Goal: Task Accomplishment & Management: Use online tool/utility

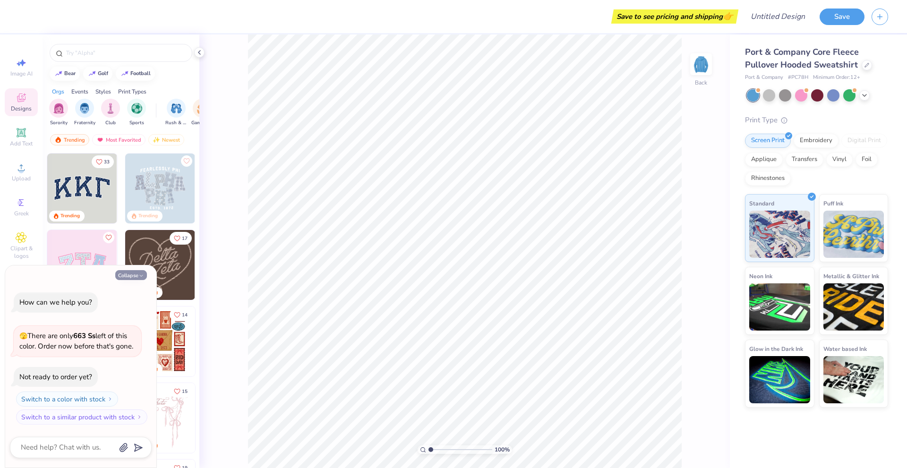
click at [132, 274] on button "Collapse" at bounding box center [131, 275] width 32 height 10
type textarea "x"
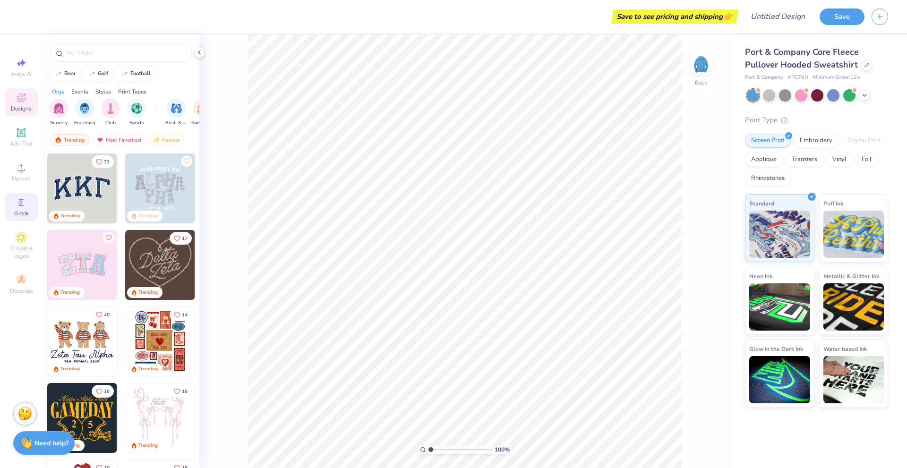
click at [26, 195] on div "Greek" at bounding box center [21, 207] width 33 height 28
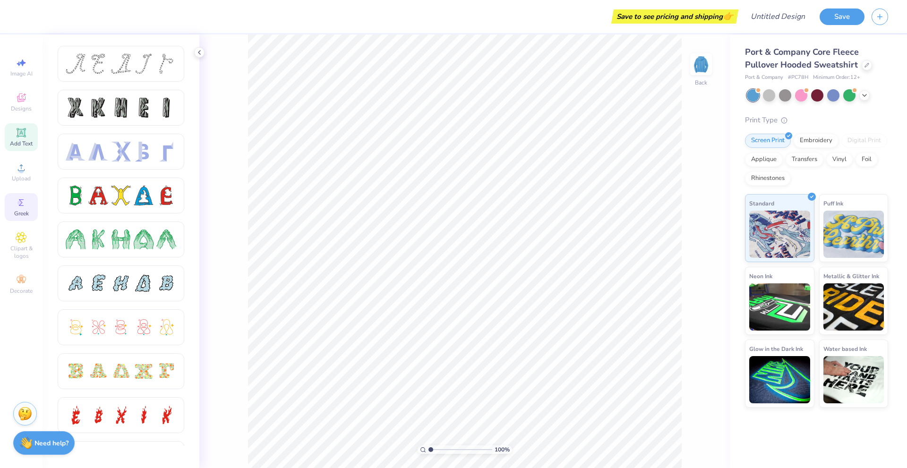
click at [21, 137] on icon at bounding box center [21, 132] width 11 height 11
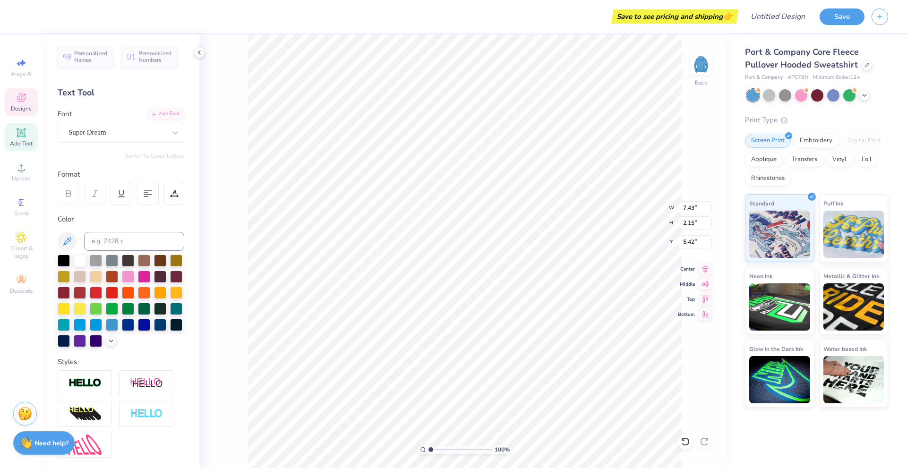
click at [20, 108] on span "Designs" at bounding box center [21, 109] width 21 height 8
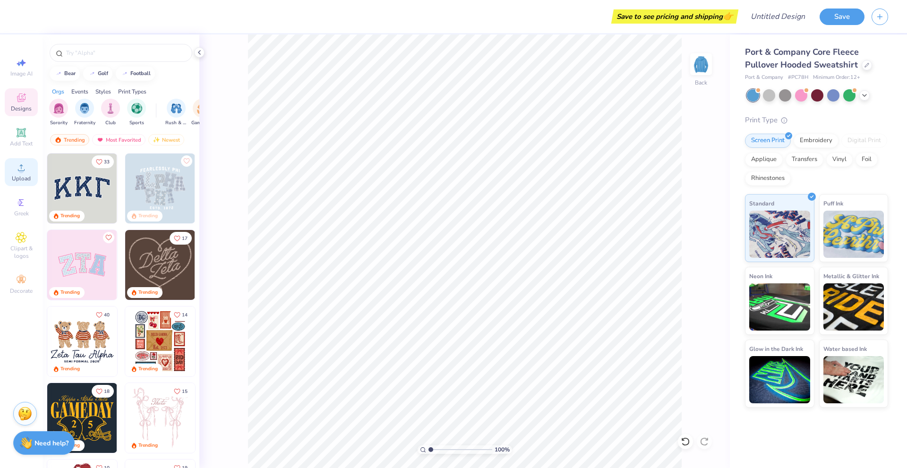
click at [20, 173] on circle at bounding box center [20, 170] width 5 height 5
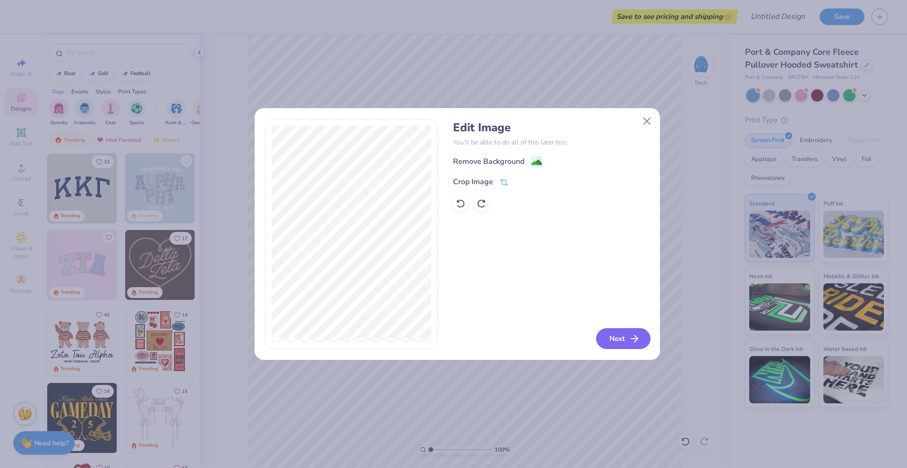
click at [614, 336] on button "Next" at bounding box center [623, 338] width 54 height 21
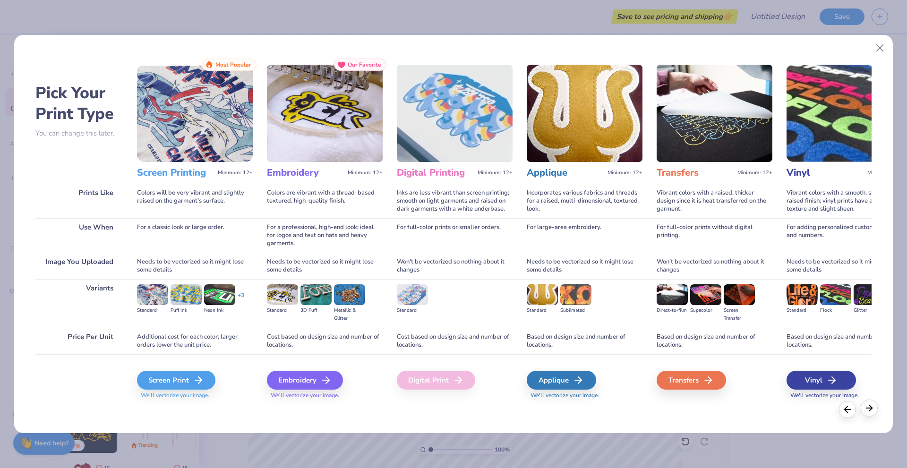
click at [870, 410] on icon at bounding box center [869, 408] width 10 height 10
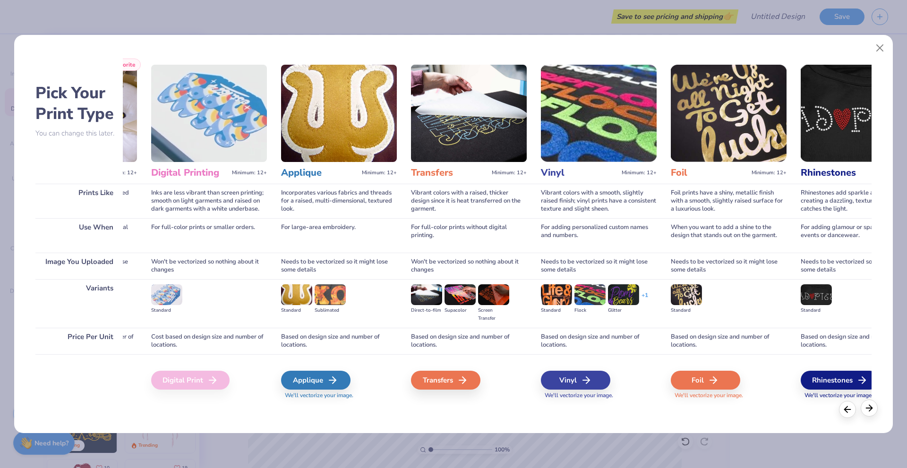
scroll to position [0, 305]
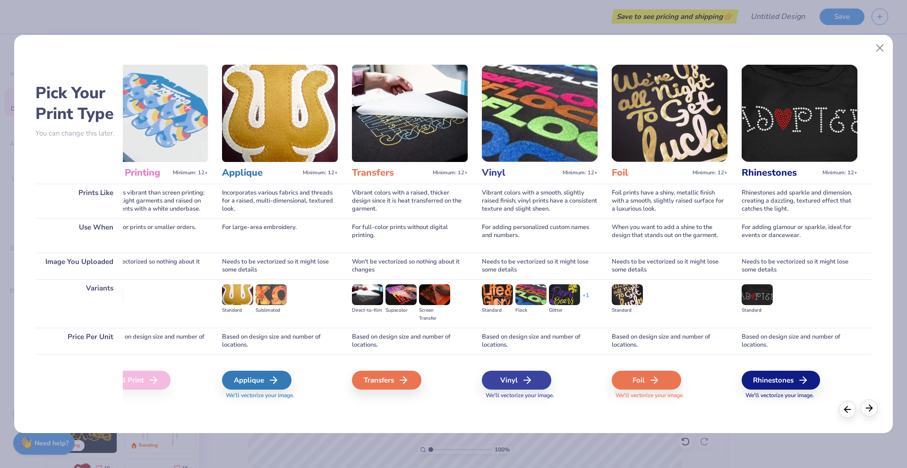
click at [863, 409] on div at bounding box center [869, 408] width 17 height 17
click at [847, 409] on icon at bounding box center [847, 408] width 10 height 10
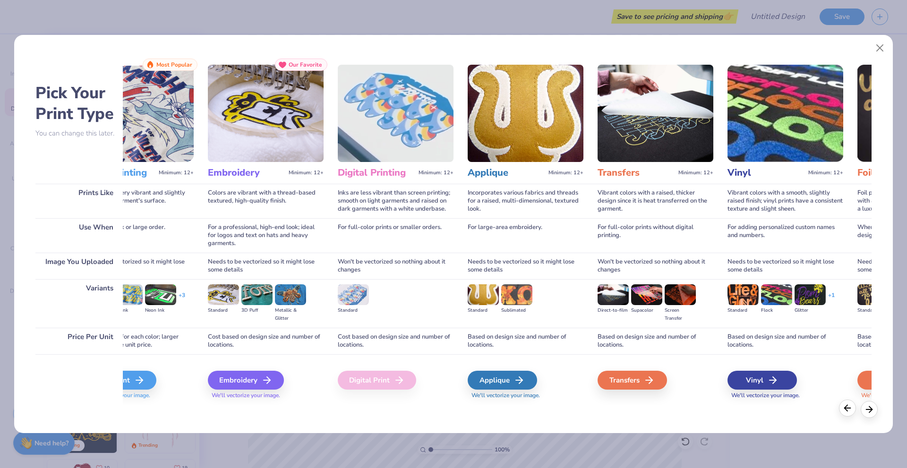
scroll to position [0, 0]
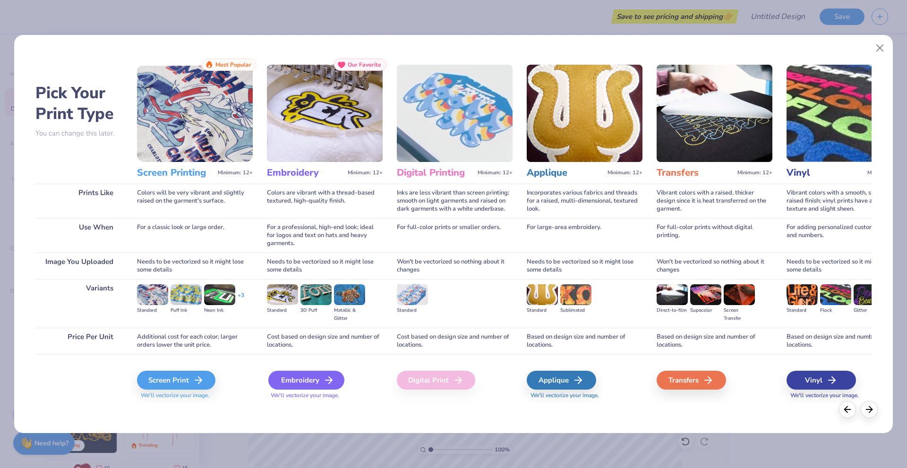
click at [320, 378] on div "Embroidery" at bounding box center [306, 380] width 76 height 19
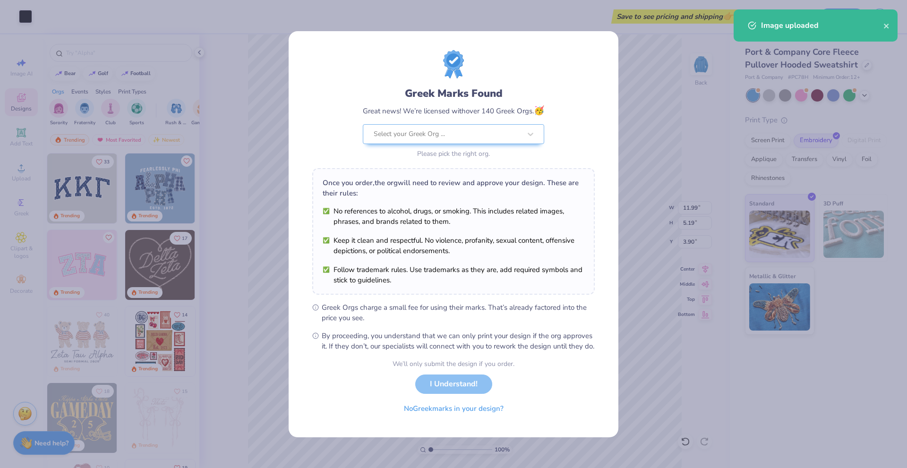
click at [522, 203] on body "Art colors Save to see pricing and shipping 👉 Design Title Save Image AI Design…" at bounding box center [453, 234] width 907 height 468
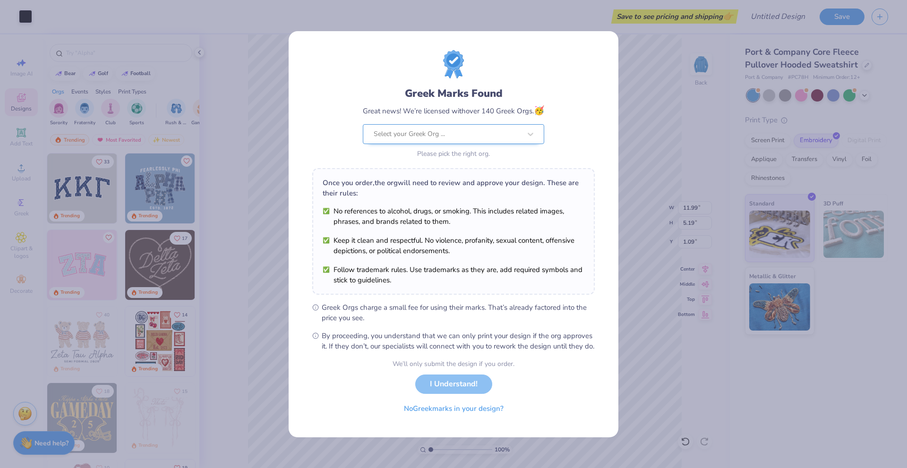
click at [464, 131] on div at bounding box center [447, 134] width 147 height 12
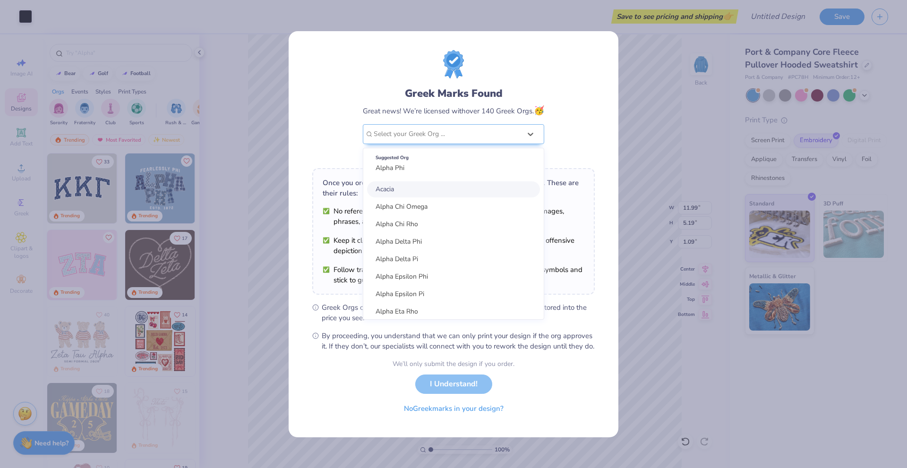
click at [330, 108] on div "Greek Marks Found Great news! We’re licensed with over 140 Greek Orgs. 🥳 option…" at bounding box center [453, 105] width 283 height 111
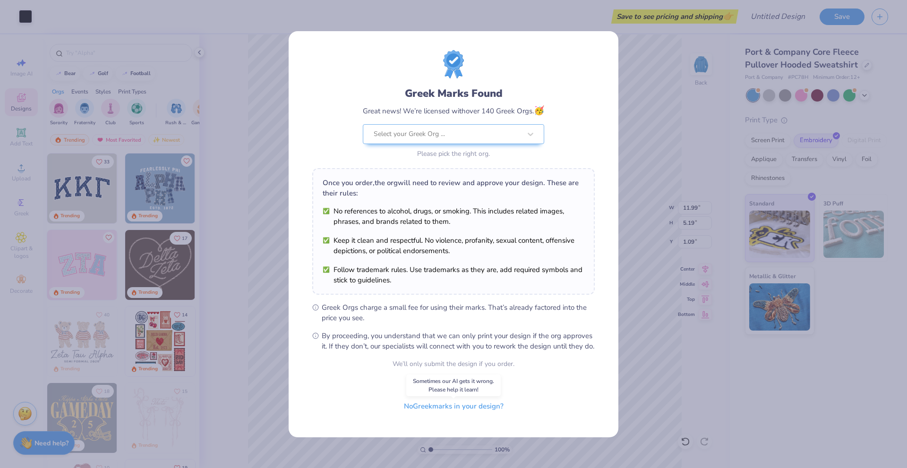
click at [432, 413] on button "No Greek marks in your design?" at bounding box center [454, 406] width 116 height 19
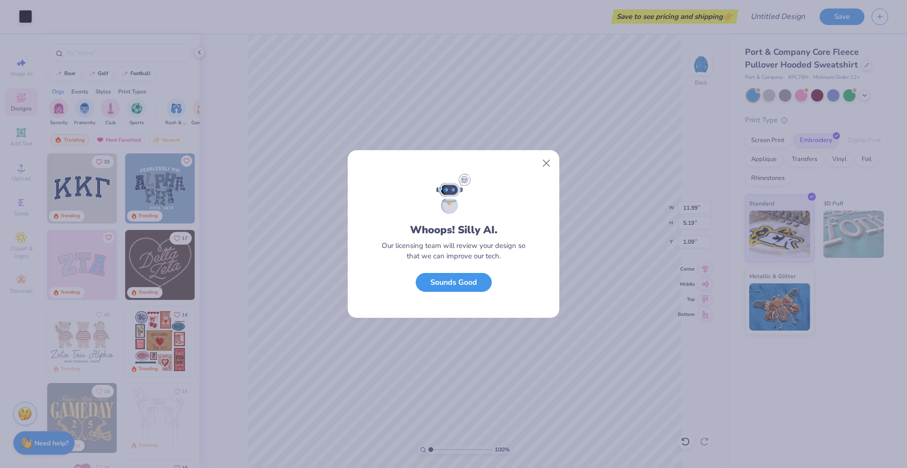
click at [459, 279] on button "Sounds Good" at bounding box center [454, 282] width 76 height 19
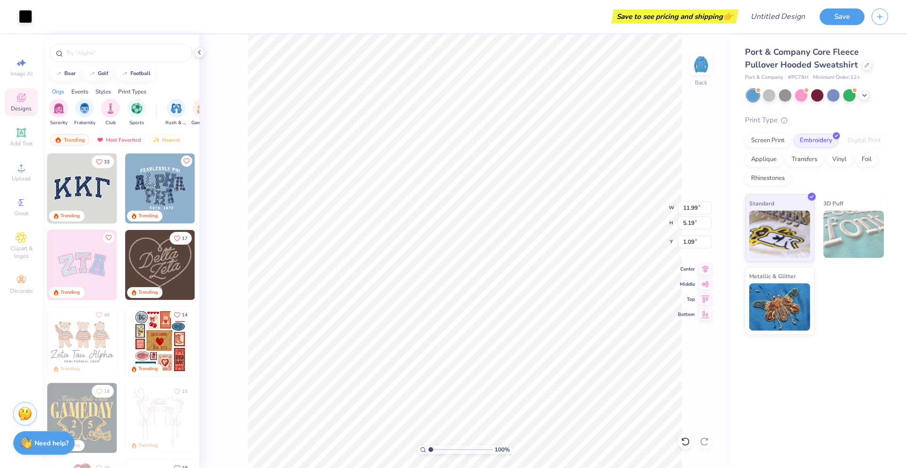
type input "4.17"
type input "2.86"
type input "1.24"
type input "2.38"
click at [865, 97] on icon at bounding box center [865, 95] width 8 height 8
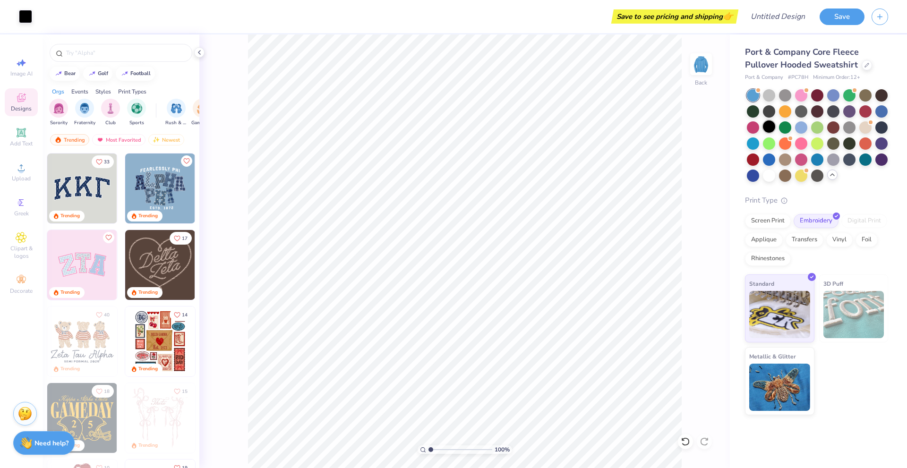
click at [769, 128] on div at bounding box center [769, 126] width 12 height 12
click at [814, 178] on div at bounding box center [817, 175] width 12 height 12
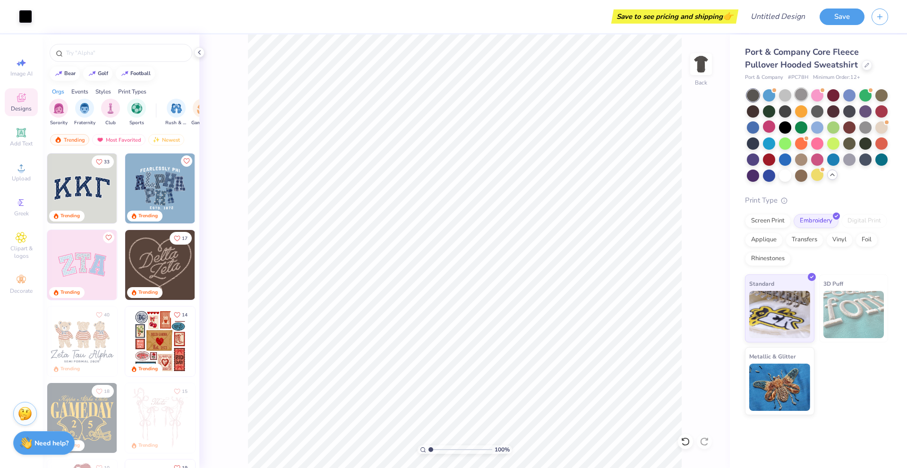
click at [799, 97] on div at bounding box center [801, 94] width 12 height 12
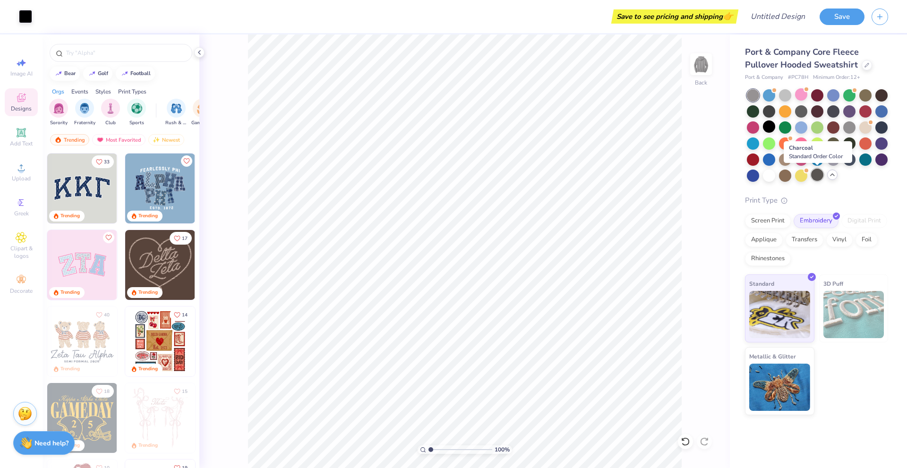
click at [812, 177] on div at bounding box center [817, 175] width 12 height 12
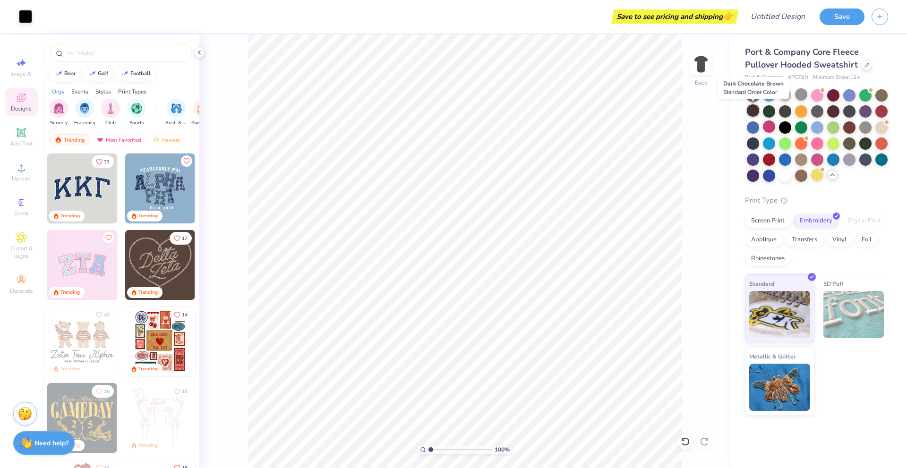
click at [748, 112] on div at bounding box center [753, 110] width 12 height 12
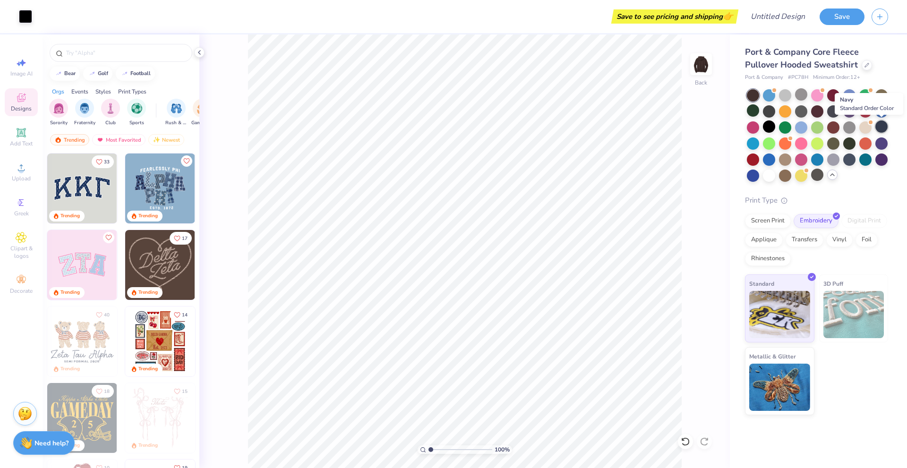
click at [879, 125] on div at bounding box center [882, 126] width 12 height 12
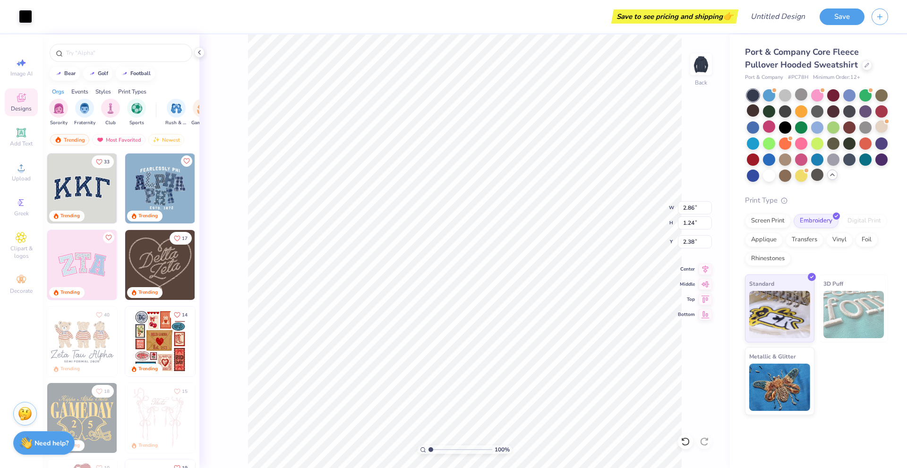
type input "3.00"
